Goal: Transaction & Acquisition: Purchase product/service

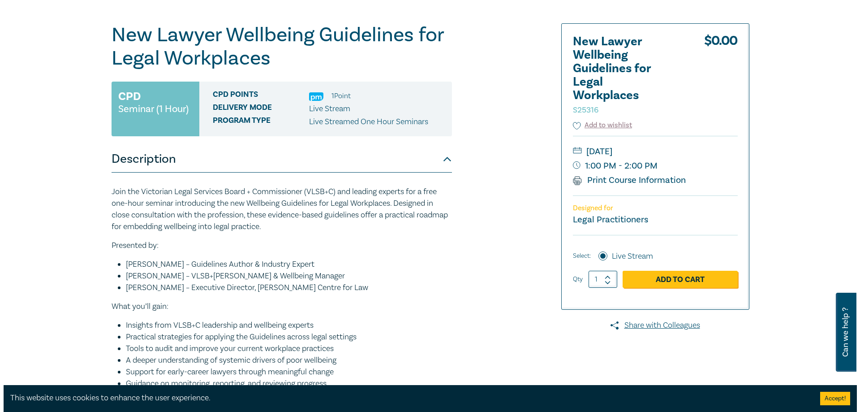
scroll to position [90, 0]
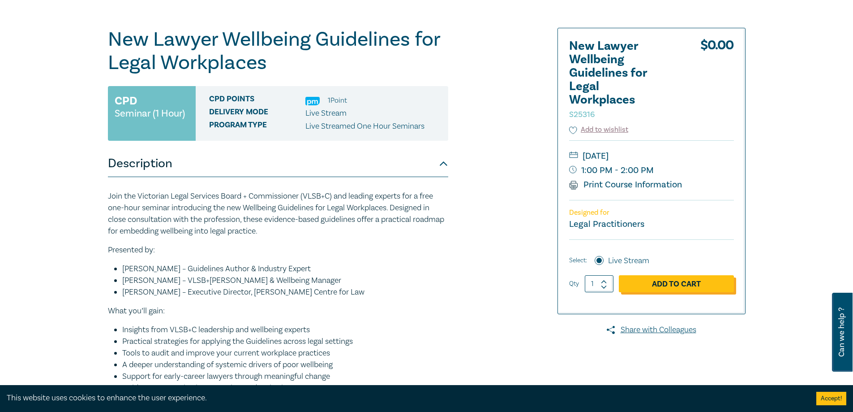
click at [651, 283] on link "Add to Cart" at bounding box center [676, 283] width 115 height 17
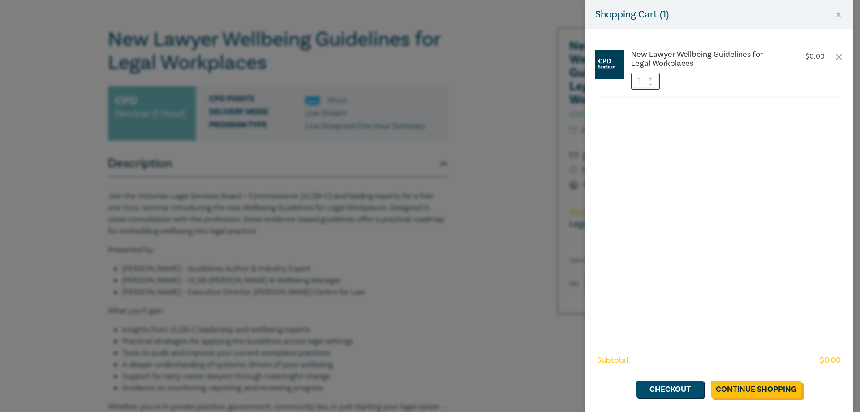
click at [744, 388] on link "Continue Shopping" at bounding box center [756, 388] width 90 height 17
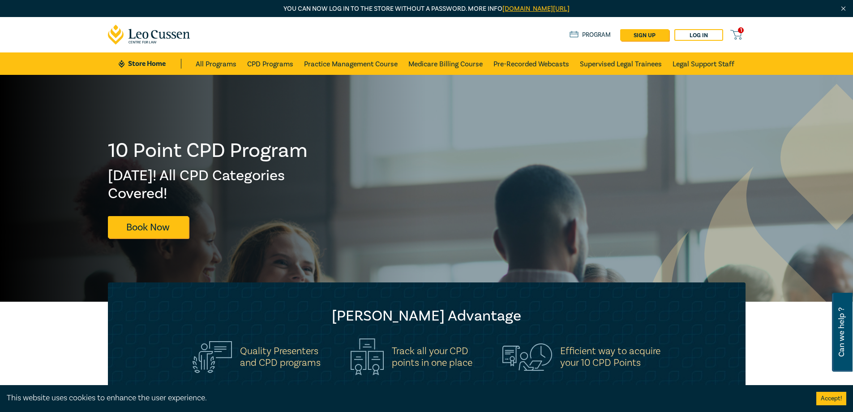
click at [742, 30] on span "1" at bounding box center [741, 30] width 6 height 6
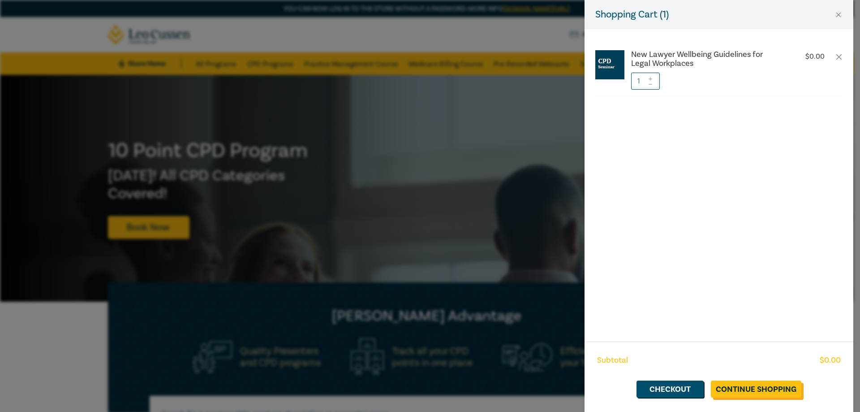
click at [765, 387] on link "Continue Shopping" at bounding box center [756, 388] width 90 height 17
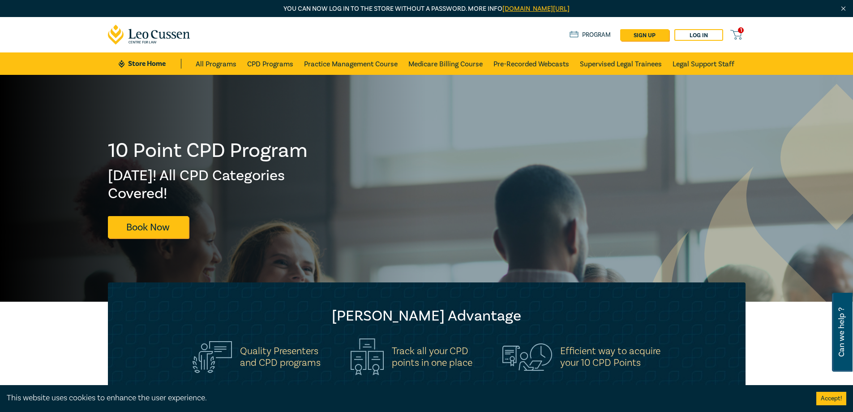
click at [736, 34] on icon at bounding box center [735, 34] width 11 height 11
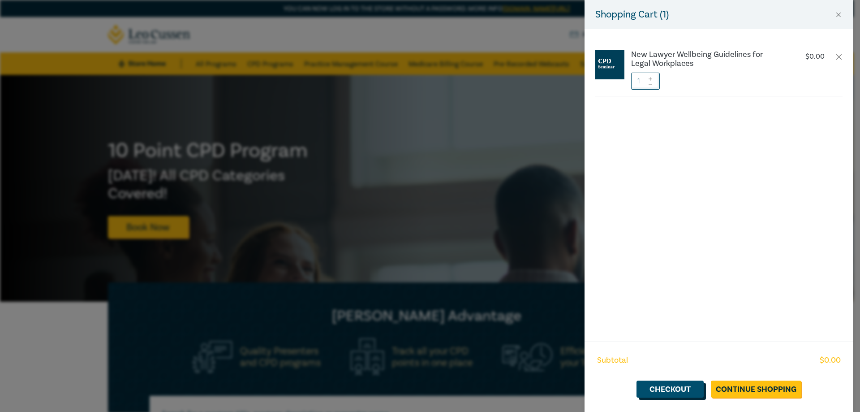
click at [681, 386] on link "Checkout" at bounding box center [669, 388] width 67 height 17
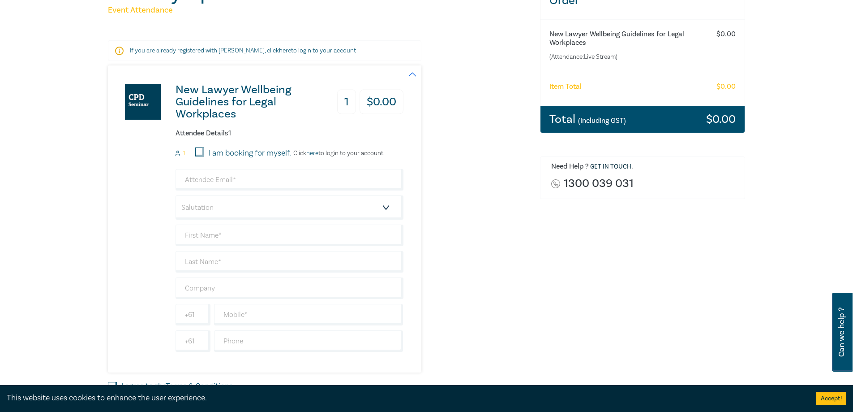
scroll to position [134, 0]
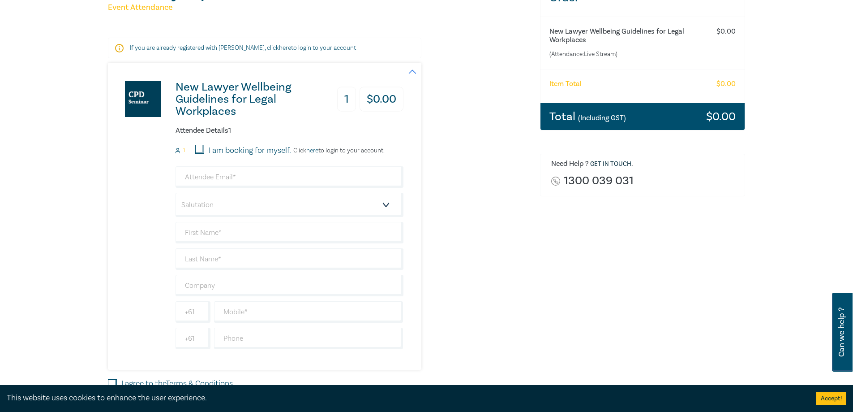
click at [200, 150] on input "I am booking for myself." at bounding box center [199, 149] width 9 height 9
checkbox input "true"
click at [200, 173] on input "email" at bounding box center [290, 176] width 228 height 21
type input "[PERSON_NAME][EMAIL_ADDRESS][PERSON_NAME][DOMAIN_NAME]"
click at [229, 202] on select "Salutation Mr. Mrs. Ms. Miss Dr. Prof. Other" at bounding box center [290, 205] width 228 height 24
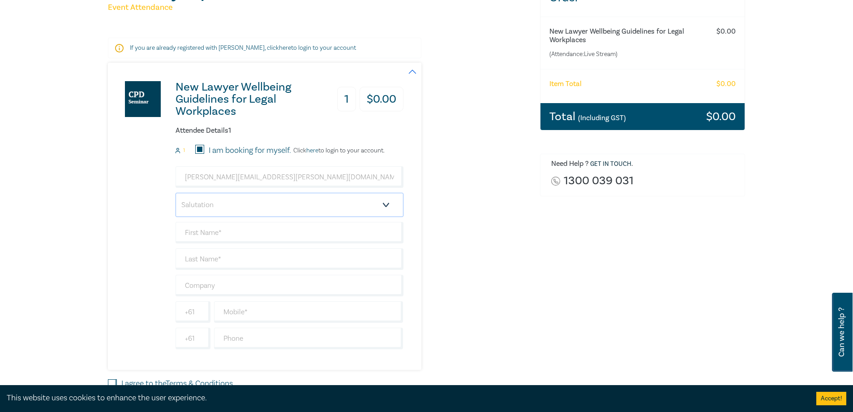
select select "Ms."
click at [176, 193] on select "Salutation Mr. Mrs. Ms. Miss Dr. Prof. Other" at bounding box center [290, 205] width 228 height 24
click at [204, 235] on input "text" at bounding box center [290, 232] width 228 height 21
type input "[PERSON_NAME]"
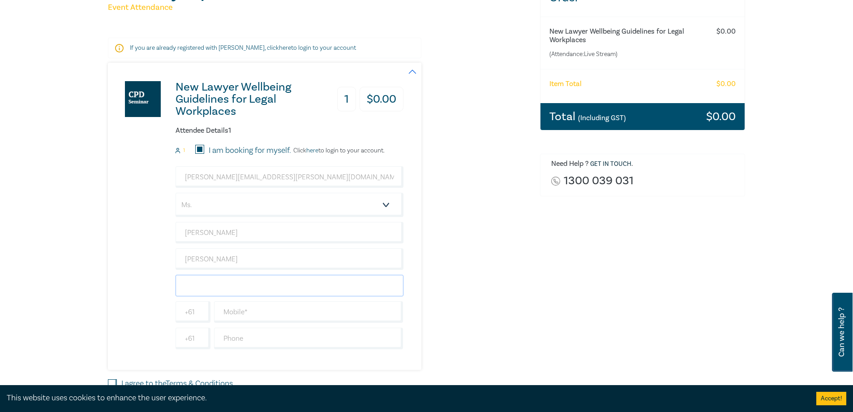
click at [193, 285] on input "text" at bounding box center [290, 285] width 228 height 21
type input "Holding [PERSON_NAME]"
click at [238, 313] on input "text" at bounding box center [308, 311] width 189 height 21
type input "0409956257"
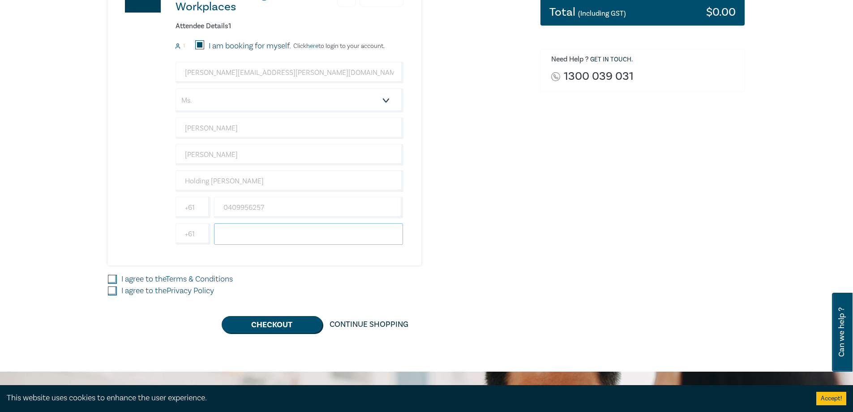
scroll to position [358, 0]
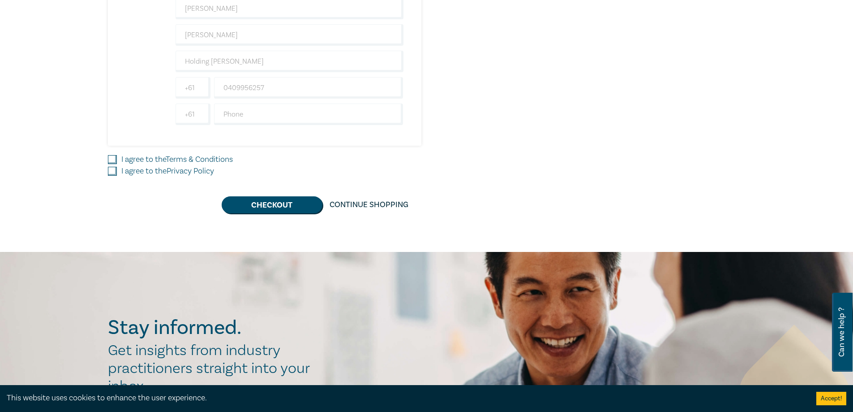
click at [114, 159] on input "I agree to the Terms & Conditions" at bounding box center [112, 159] width 9 height 9
checkbox input "true"
click at [114, 169] on input "I agree to the Privacy Policy" at bounding box center [112, 171] width 9 height 9
checkbox input "true"
click at [271, 206] on button "Checkout" at bounding box center [272, 204] width 101 height 17
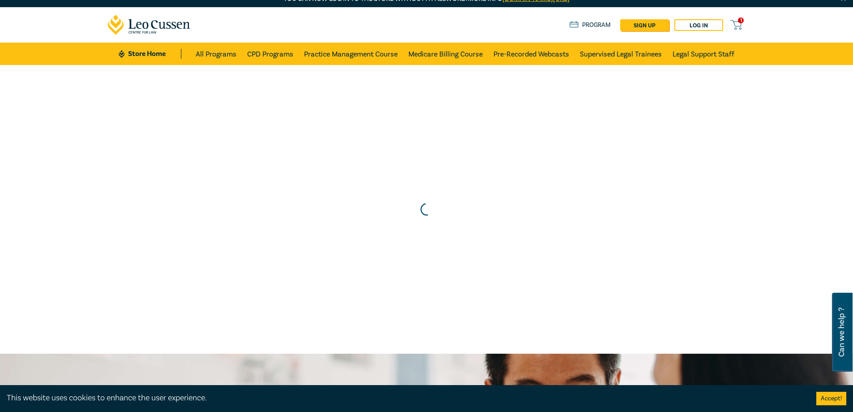
scroll to position [0, 0]
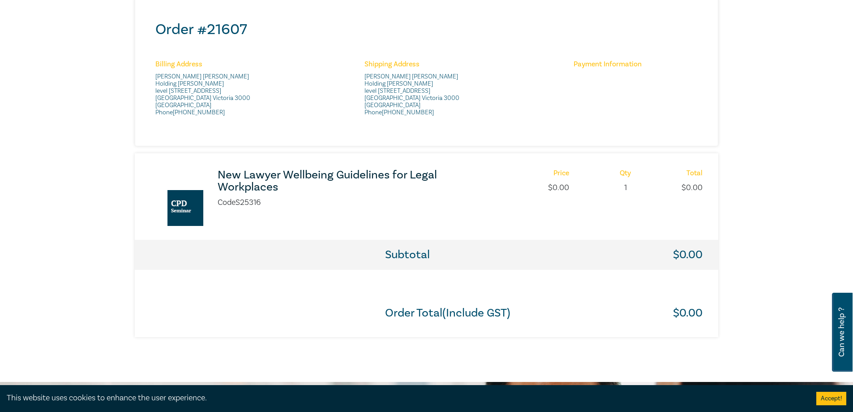
scroll to position [269, 0]
